Goal: Use online tool/utility: Utilize a website feature to perform a specific function

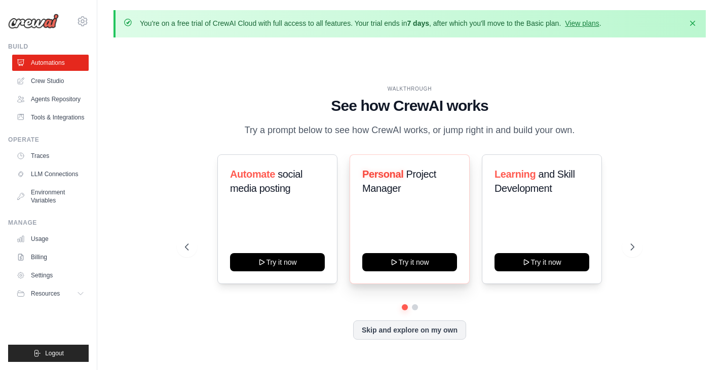
scroll to position [35, 0]
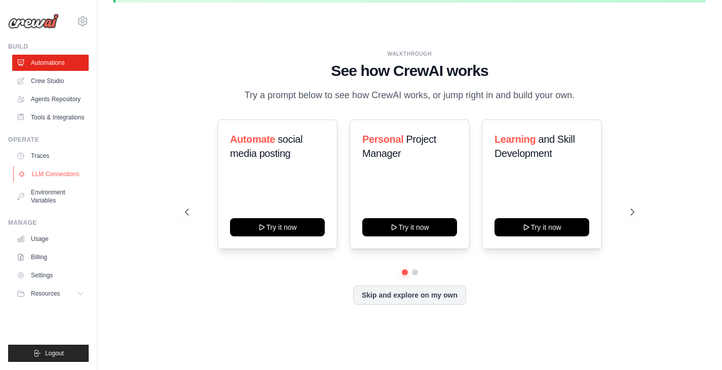
click at [70, 181] on link "LLM Connections" at bounding box center [51, 174] width 77 height 16
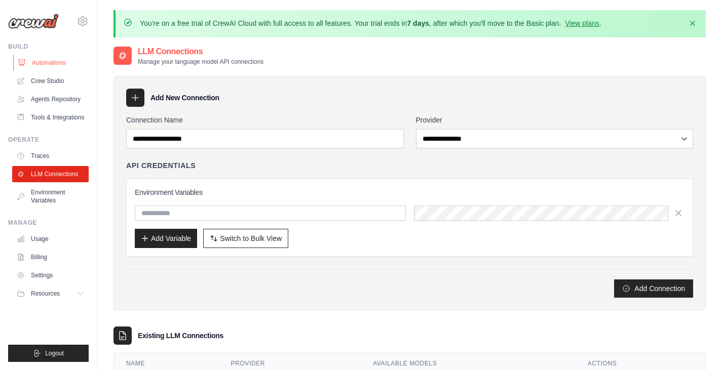
click at [54, 64] on link "Automations" at bounding box center [51, 63] width 77 height 16
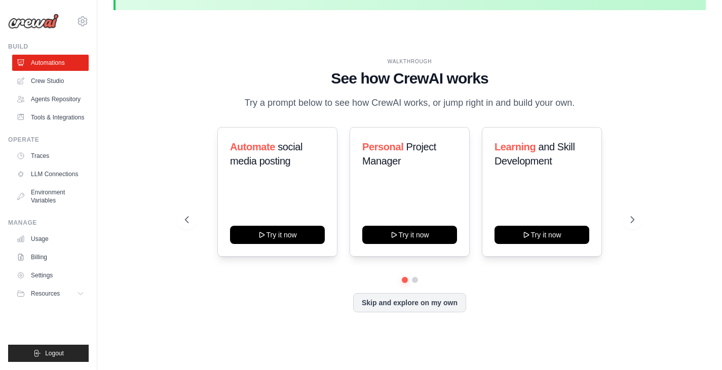
scroll to position [35, 0]
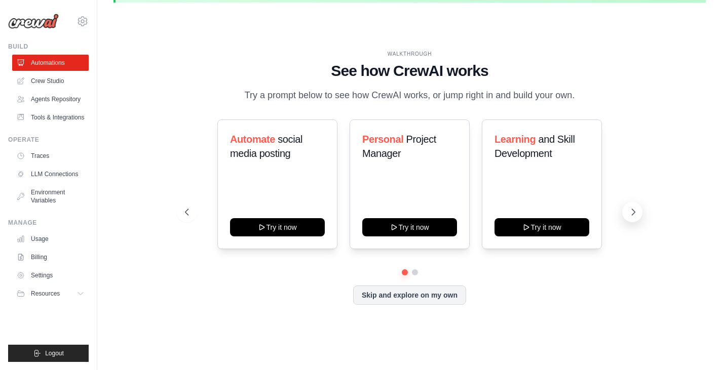
click at [629, 207] on icon at bounding box center [633, 212] width 10 height 10
click at [185, 213] on icon at bounding box center [185, 212] width 3 height 6
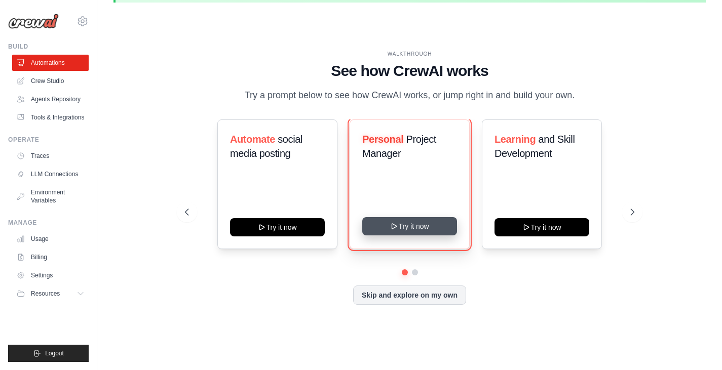
click at [418, 231] on button "Try it now" at bounding box center [409, 226] width 95 height 18
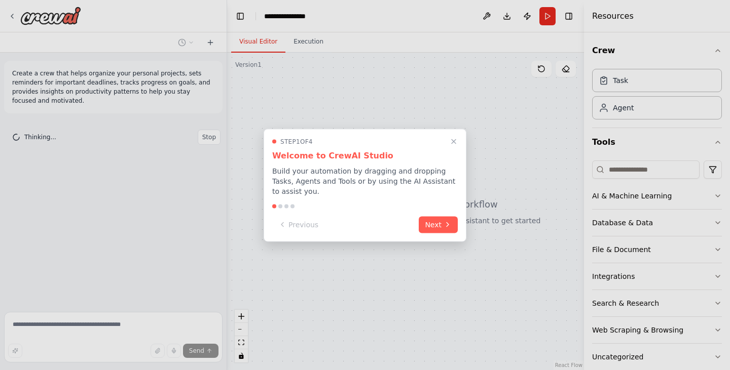
click at [447, 158] on h3 "Welcome to CrewAI Studio" at bounding box center [364, 155] width 185 height 12
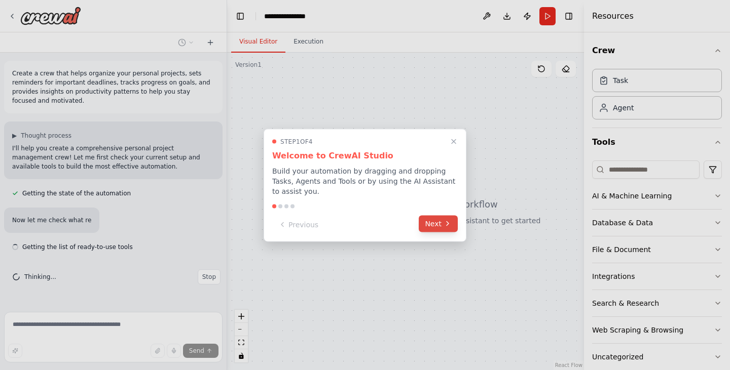
click at [453, 223] on button "Next" at bounding box center [438, 223] width 39 height 17
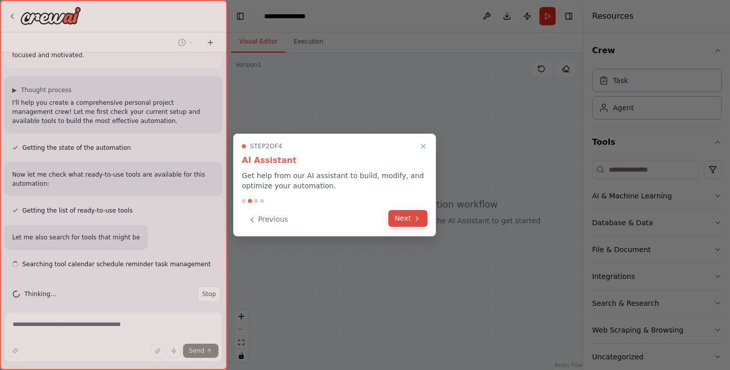
click at [413, 217] on icon at bounding box center [417, 219] width 8 height 8
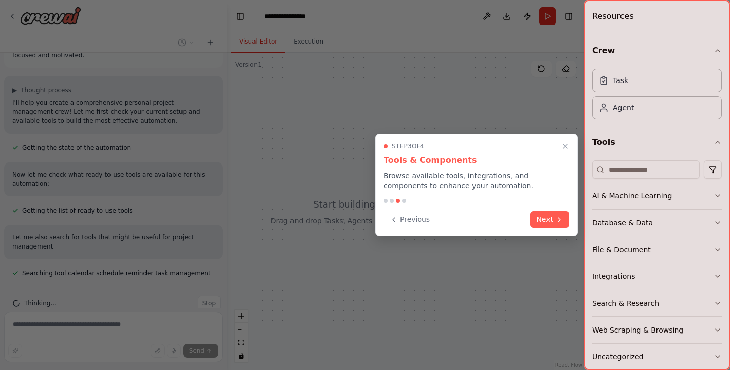
scroll to position [55, 0]
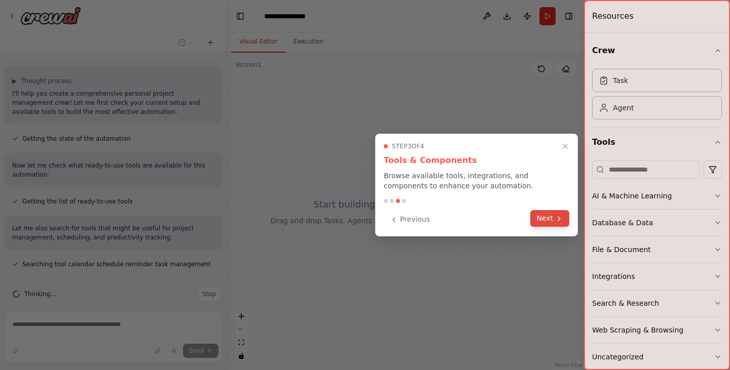
click at [555, 224] on button "Next" at bounding box center [549, 218] width 39 height 17
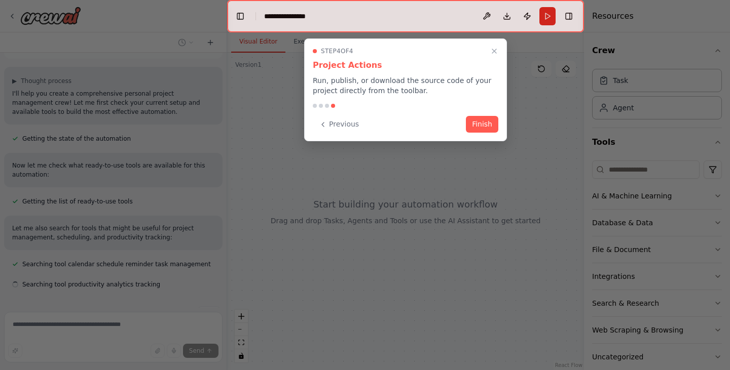
scroll to position [75, 0]
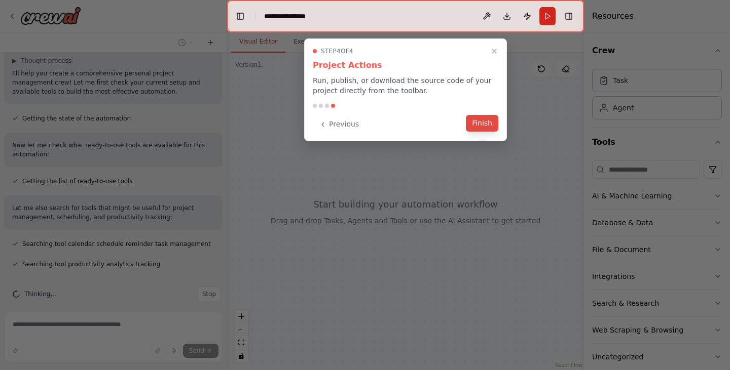
click at [487, 122] on button "Finish" at bounding box center [482, 123] width 32 height 17
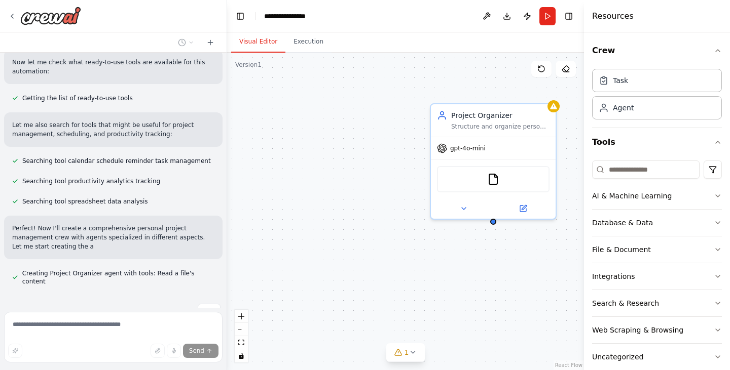
scroll to position [167, 0]
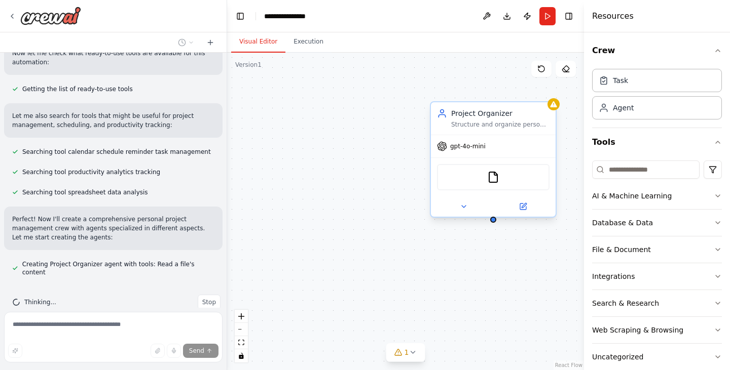
click at [502, 161] on div "FileReadTool" at bounding box center [493, 177] width 125 height 39
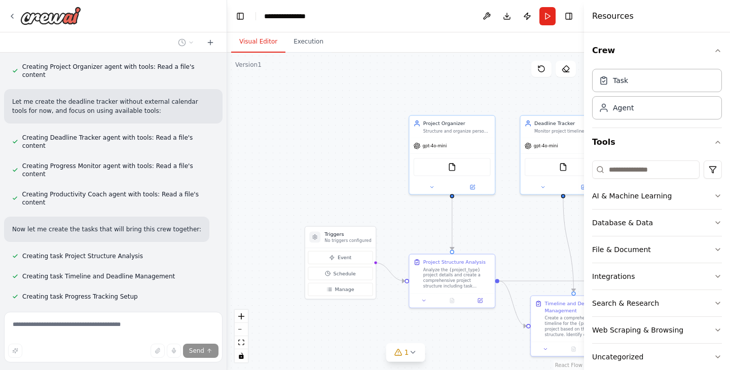
scroll to position [385, 0]
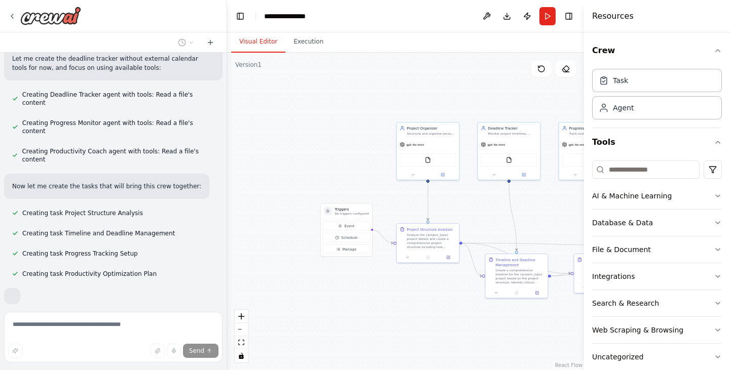
drag, startPoint x: 462, startPoint y: 221, endPoint x: 432, endPoint y: 271, distance: 58.0
click at [432, 271] on div ".deletable-edge-delete-btn { width: 20px; height: 20px; border: 0px solid #ffff…" at bounding box center [405, 212] width 357 height 318
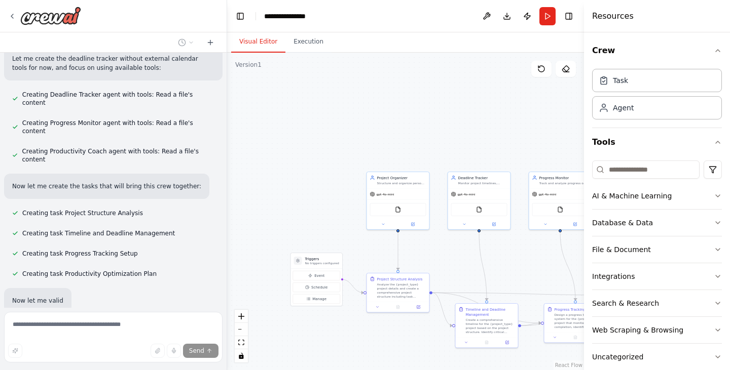
scroll to position [409, 0]
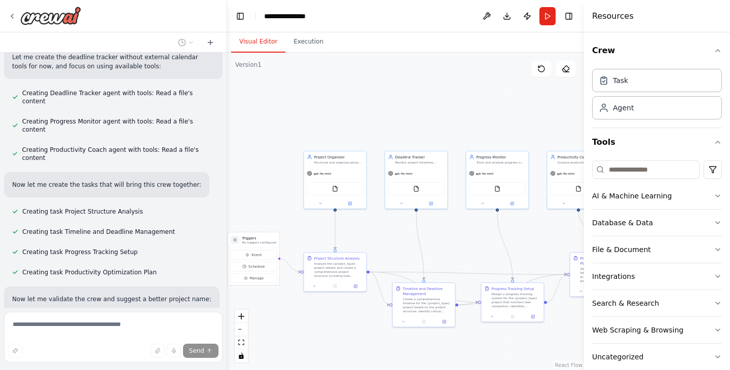
drag, startPoint x: 432, startPoint y: 271, endPoint x: 354, endPoint y: 232, distance: 87.7
click at [354, 232] on div ".deletable-edge-delete-btn { width: 20px; height: 20px; border: 0px solid #ffff…" at bounding box center [405, 212] width 357 height 318
